Goal: Find specific page/section: Find specific page/section

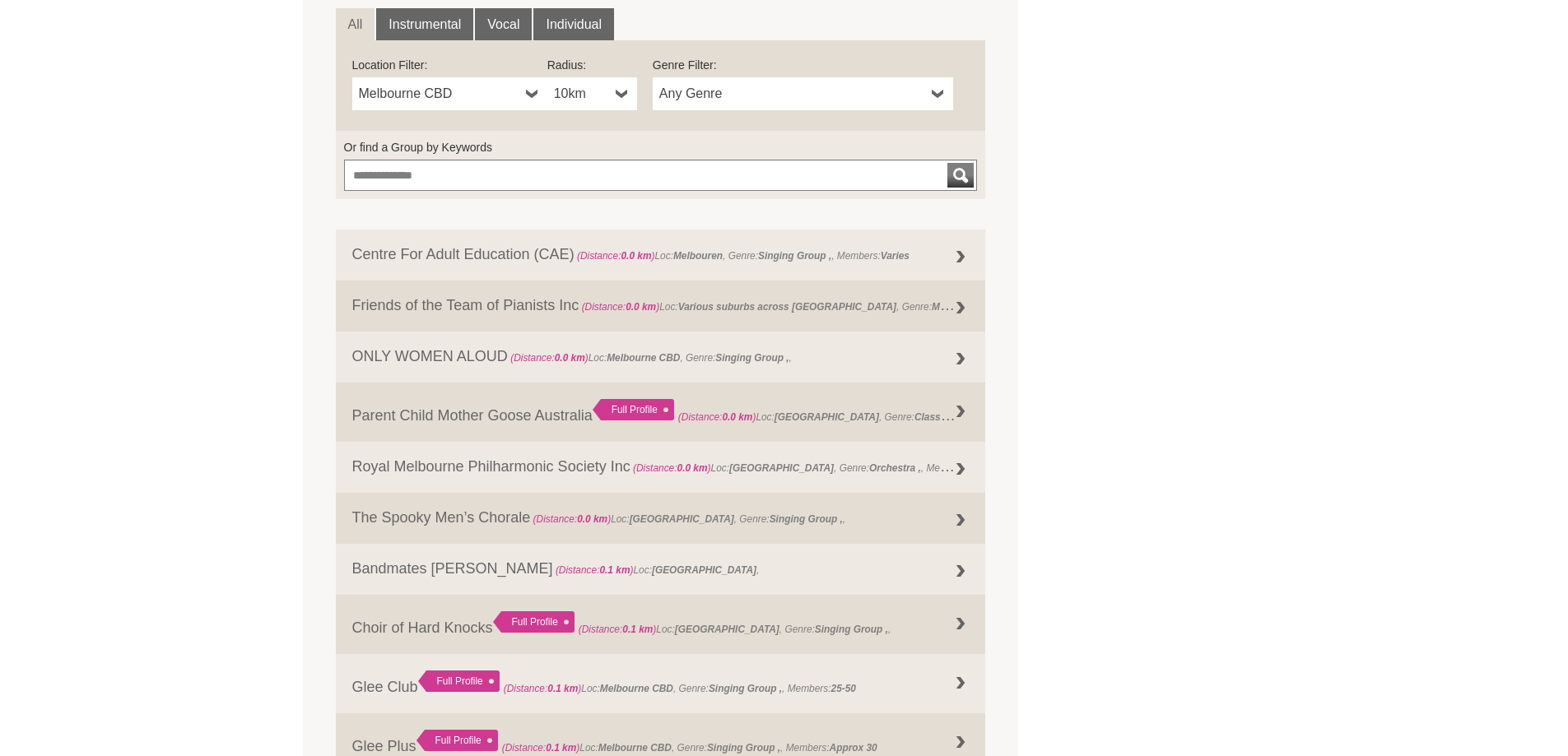
scroll to position [658, 0]
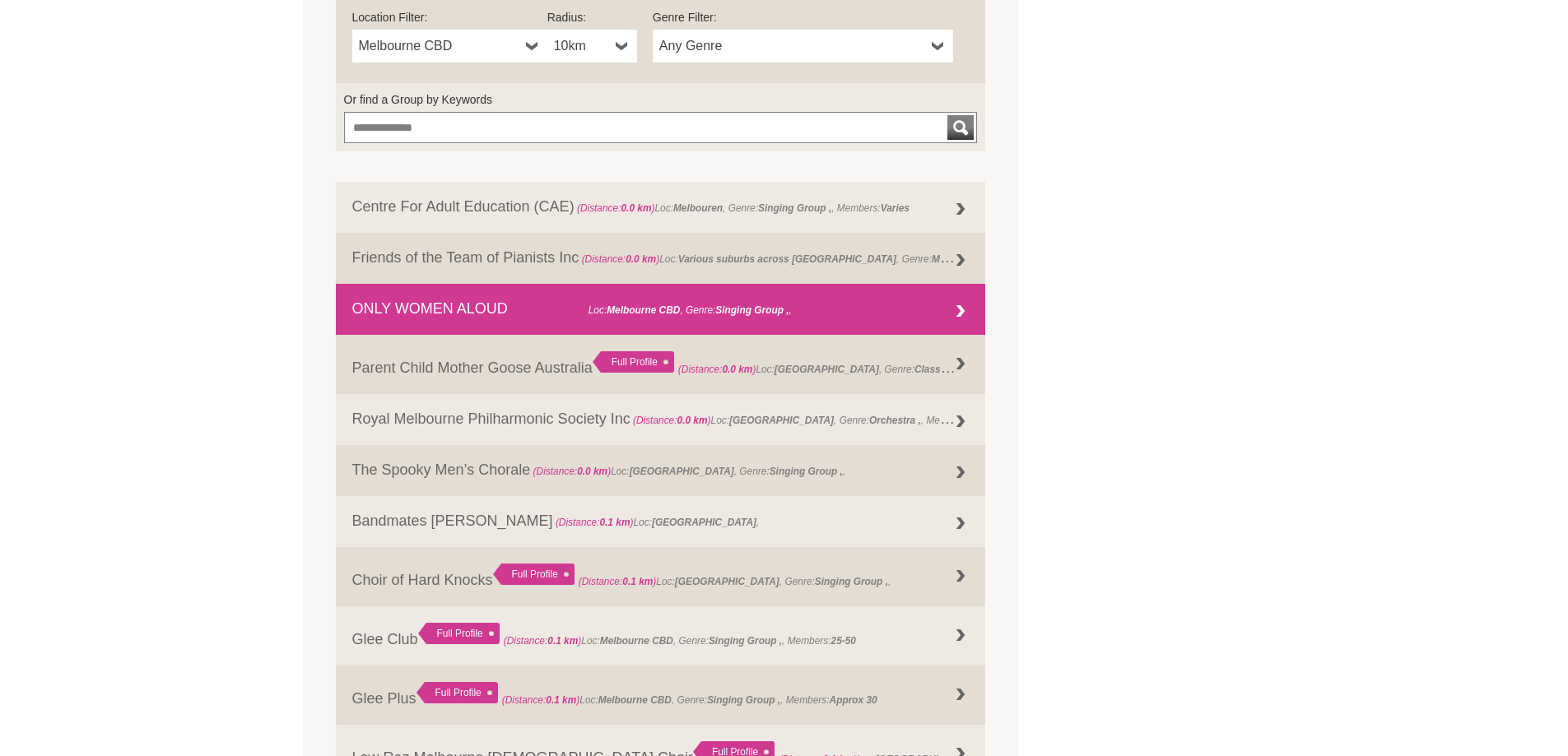
click at [792, 308] on span "(Distance: 0.0 km ) Loc: Melbourne CBD , Genre: Singing Group , ," at bounding box center [649, 310] width 284 height 12
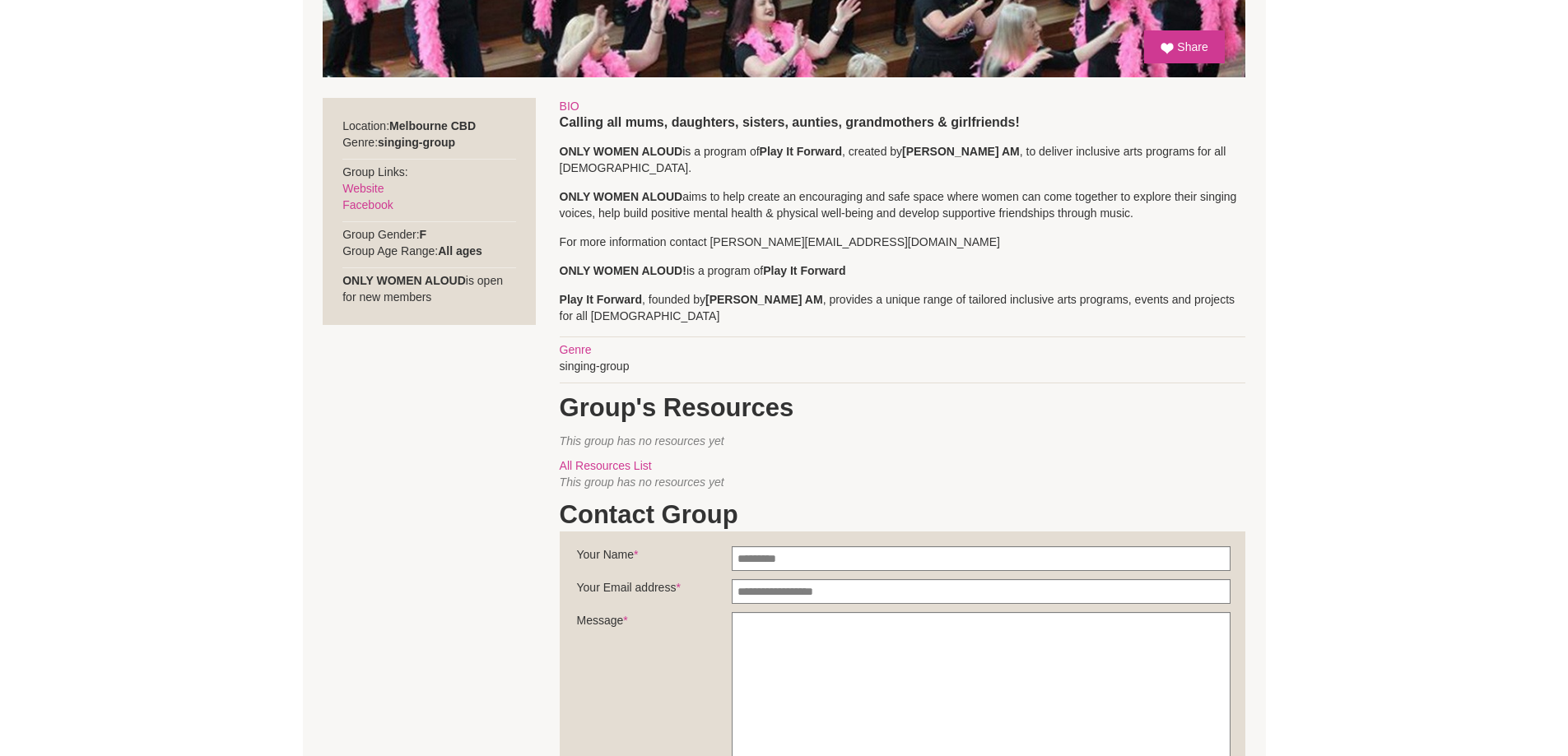
scroll to position [658, 0]
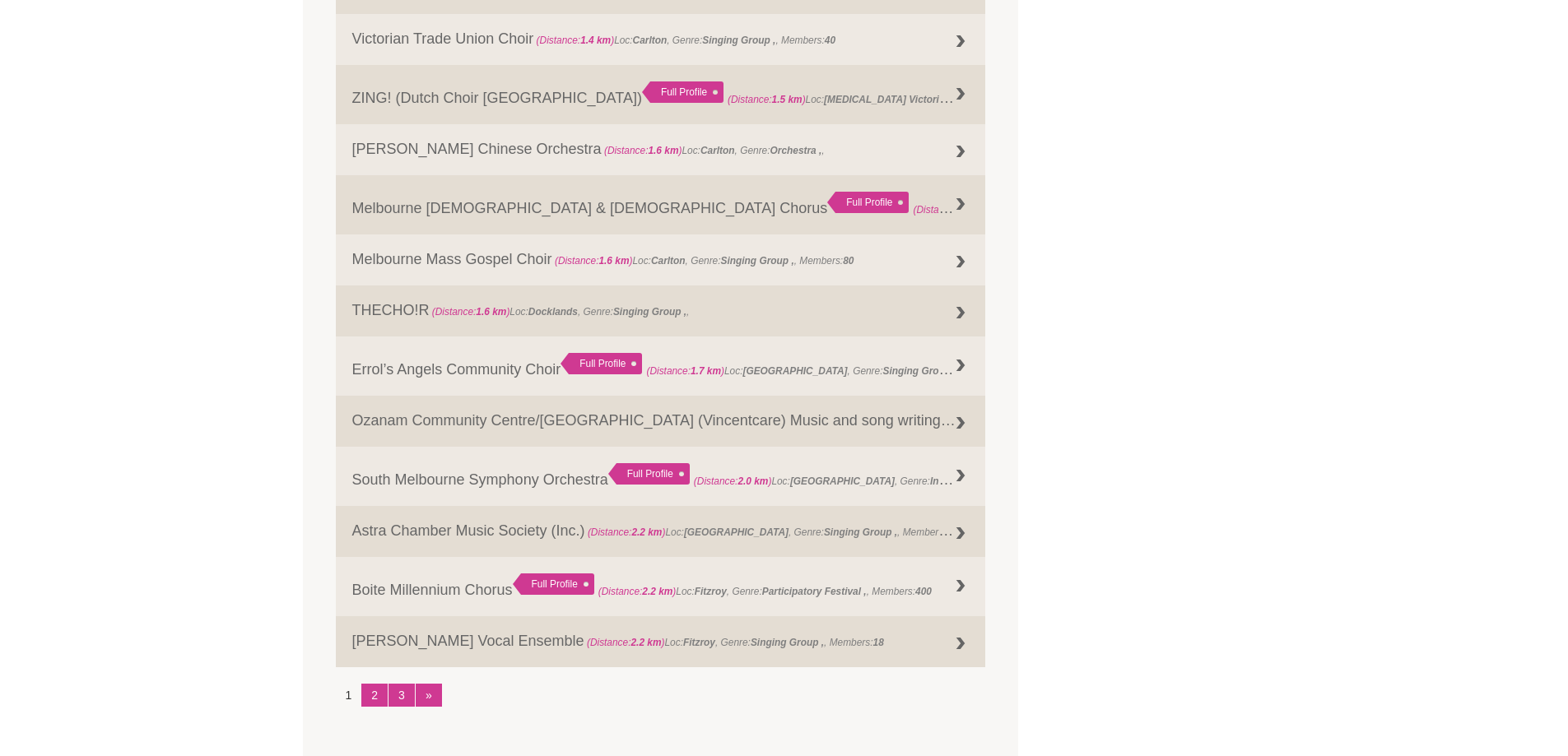
scroll to position [1849, 0]
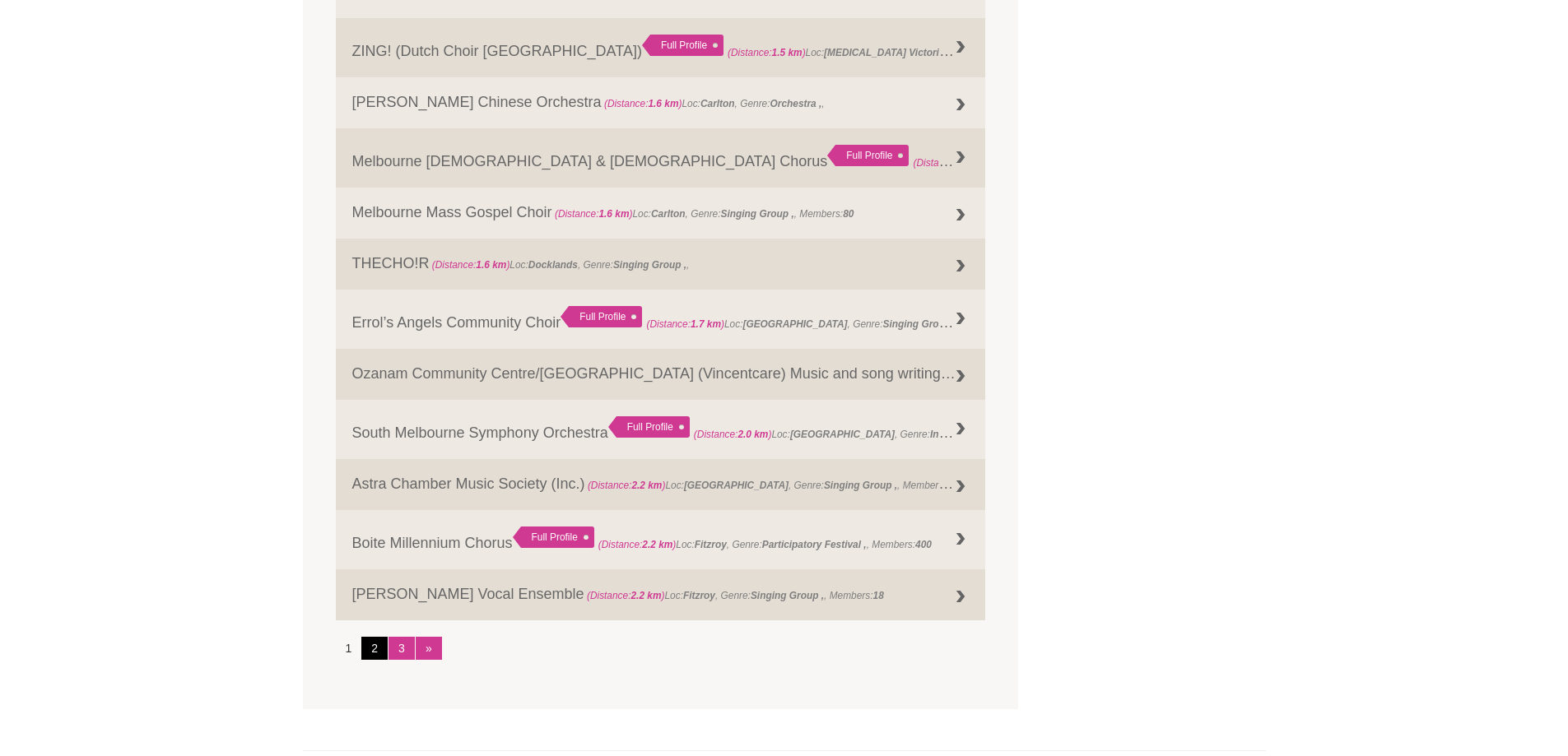
click at [373, 638] on link "2" at bounding box center [374, 648] width 26 height 23
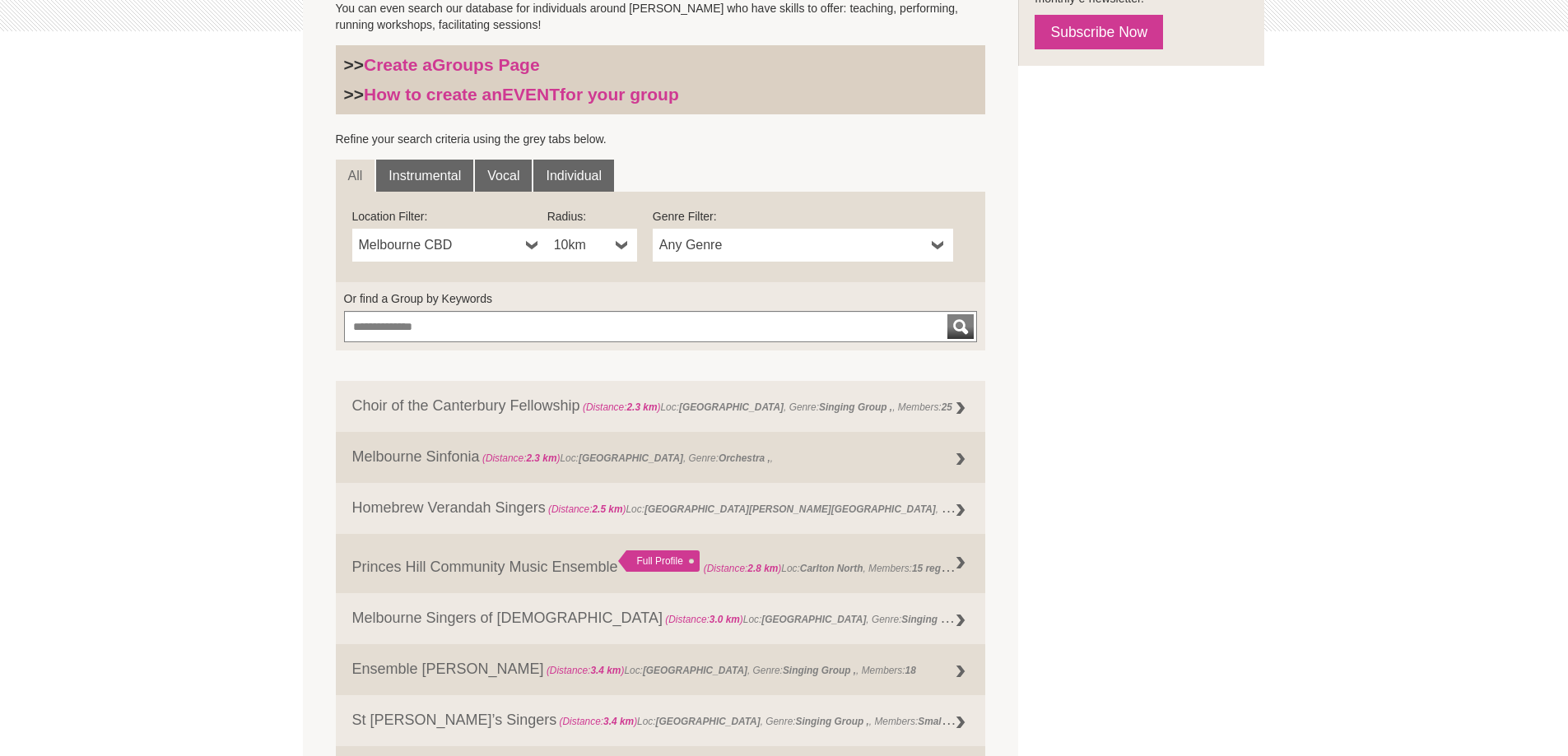
scroll to position [423, 0]
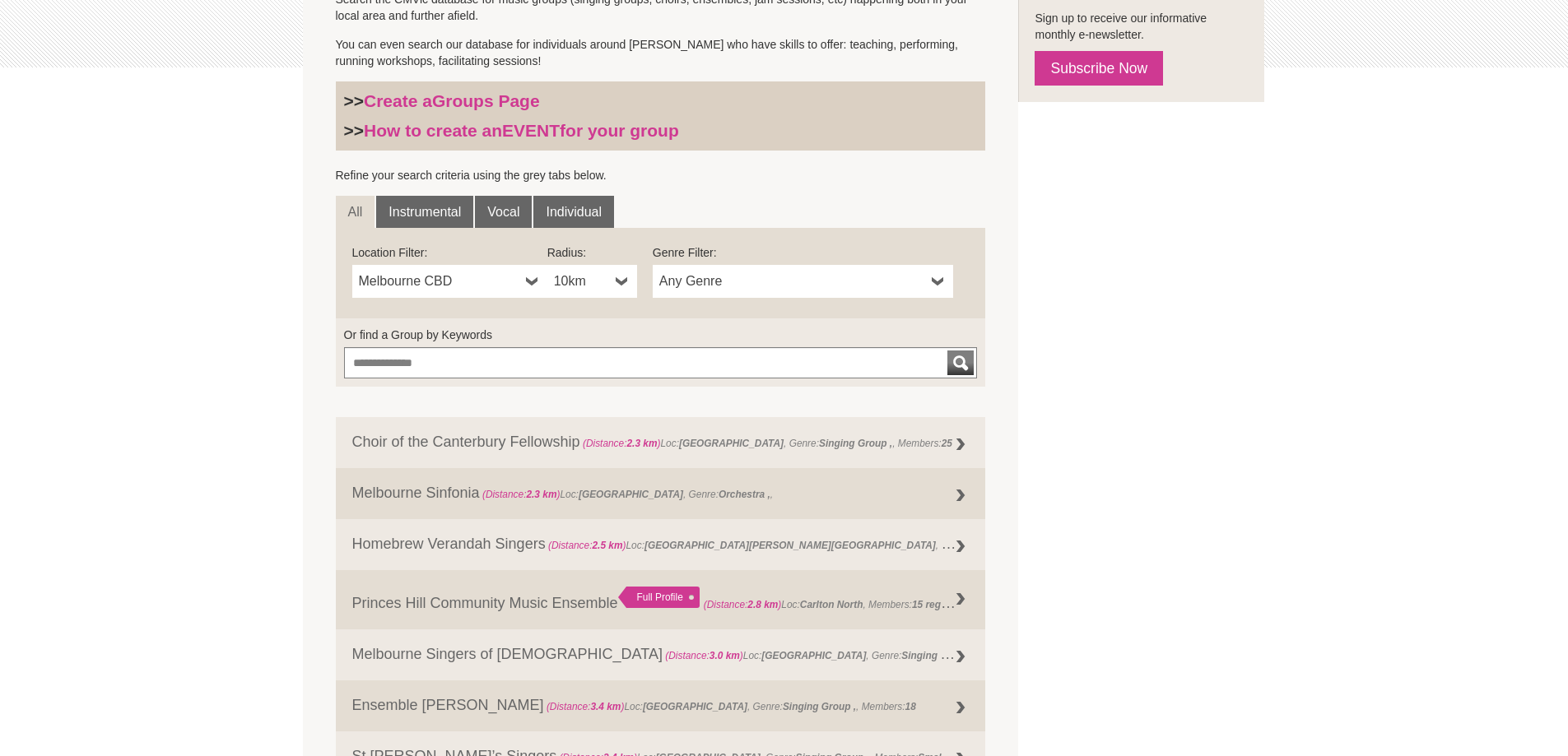
click at [474, 379] on form "Or find a Group by Keywords" at bounding box center [661, 352] width 650 height 68
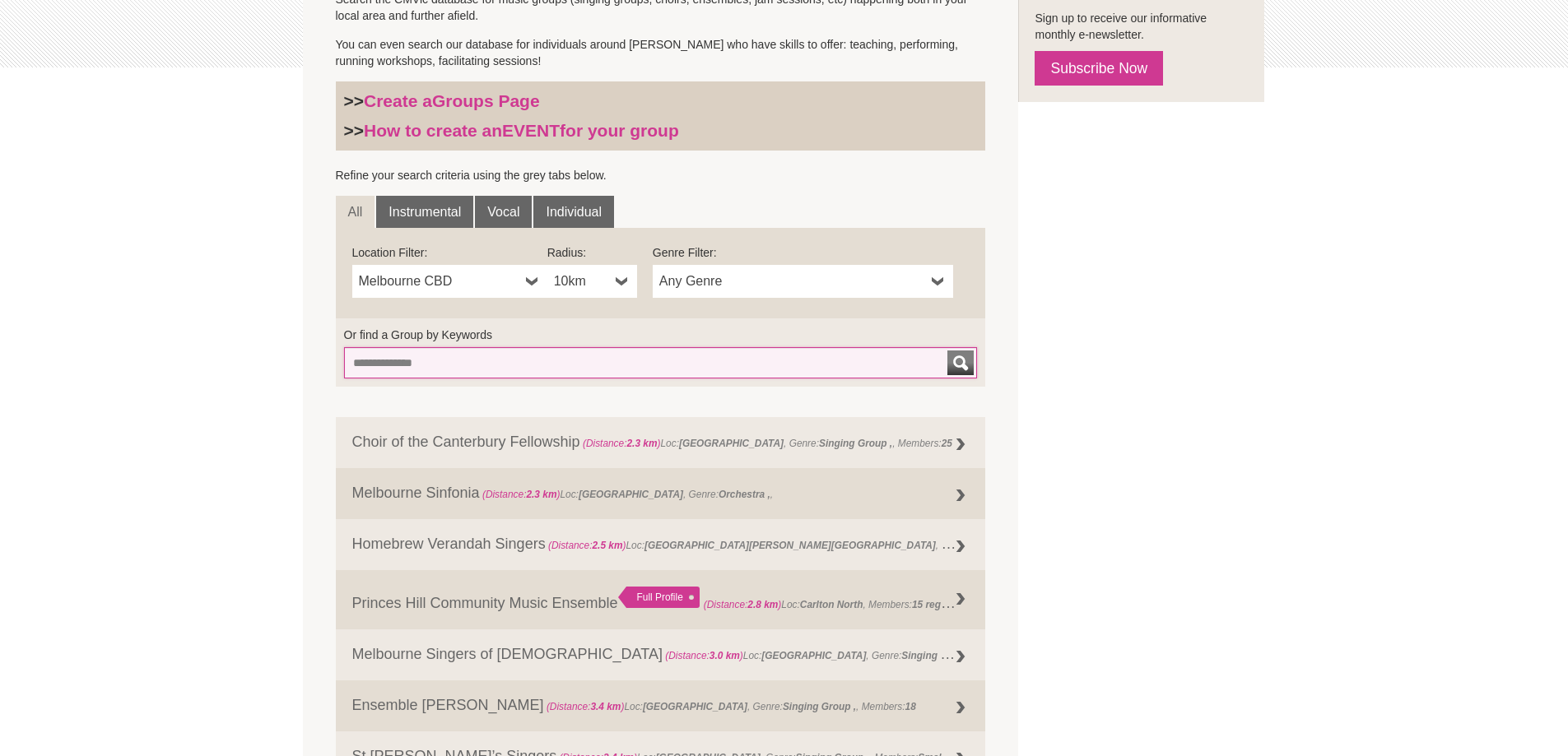
click at [484, 376] on input "Or find a Group by Keywords" at bounding box center [660, 362] width 633 height 31
type input "******"
click at [948, 351] on button "submit" at bounding box center [961, 363] width 26 height 25
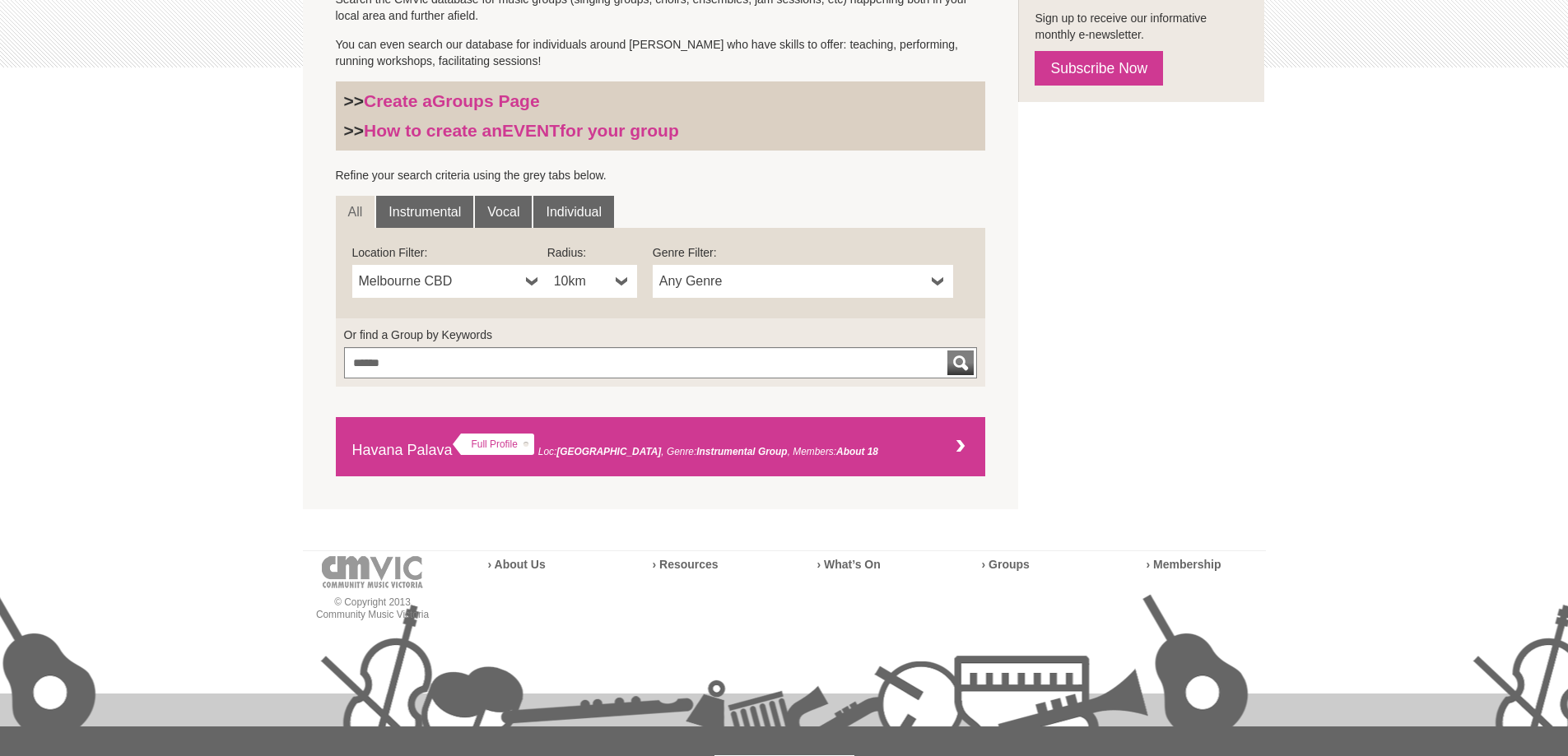
click at [380, 451] on link "Havana Palava Full Profile Loc: Brunswick , Genre: Instrumental Group About 18" at bounding box center [661, 446] width 650 height 59
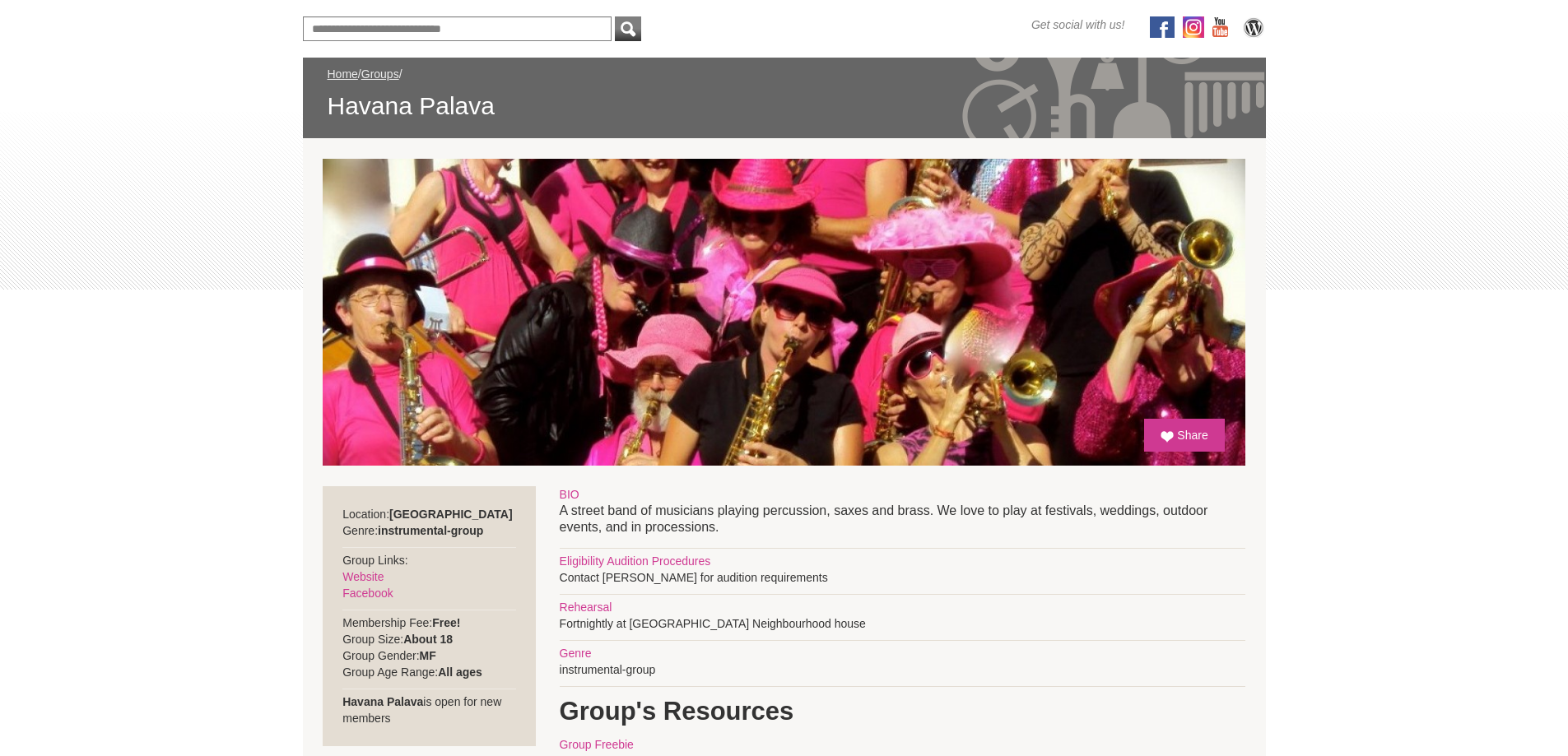
scroll to position [19, 0]
